Goal: Task Accomplishment & Management: Manage account settings

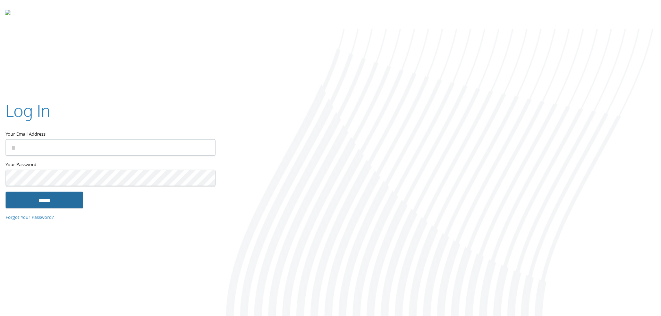
type input "**********"
click at [52, 208] on input "******" at bounding box center [45, 200] width 78 height 17
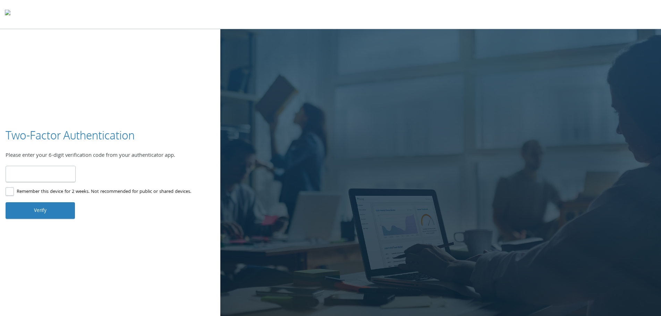
click at [63, 173] on input "number" at bounding box center [41, 174] width 70 height 16
type input "******"
